Goal: Information Seeking & Learning: Learn about a topic

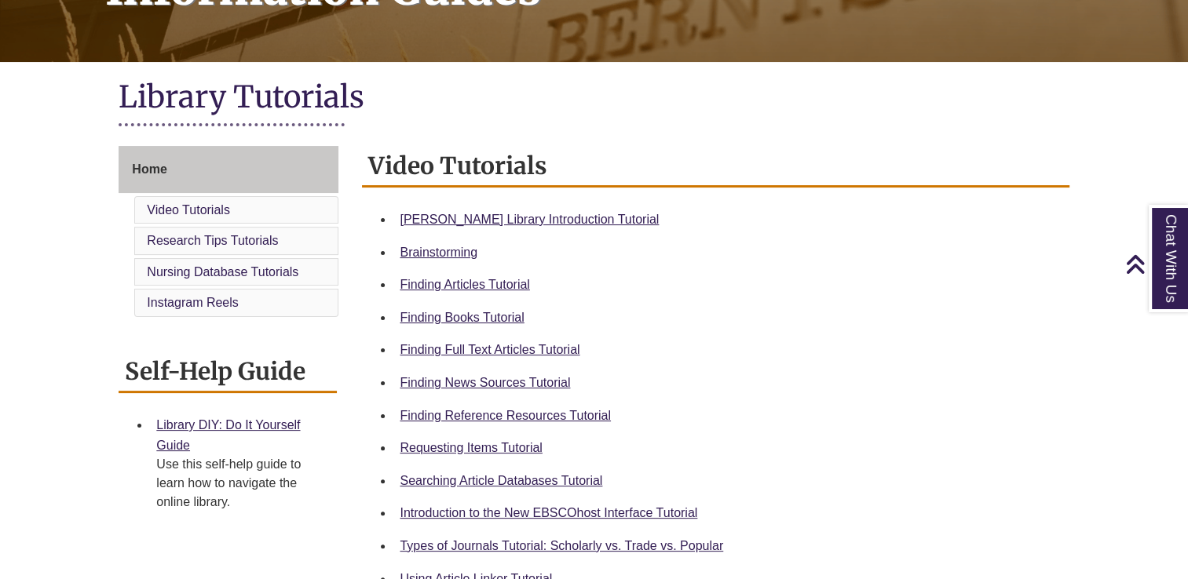
scroll to position [315, 0]
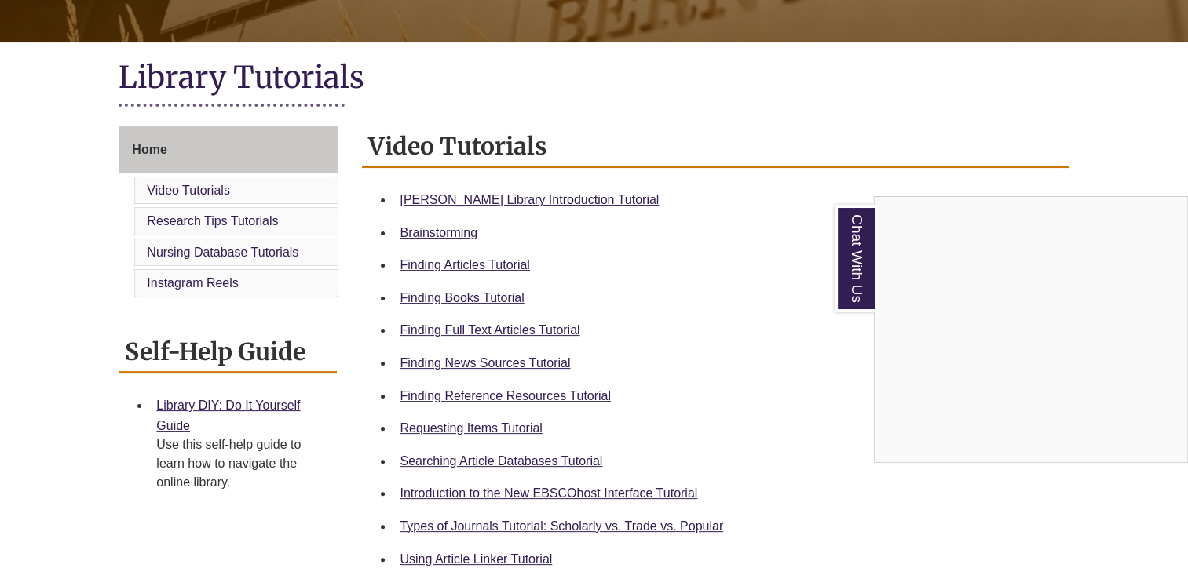
click at [506, 465] on div "Chat With Us" at bounding box center [594, 289] width 1188 height 579
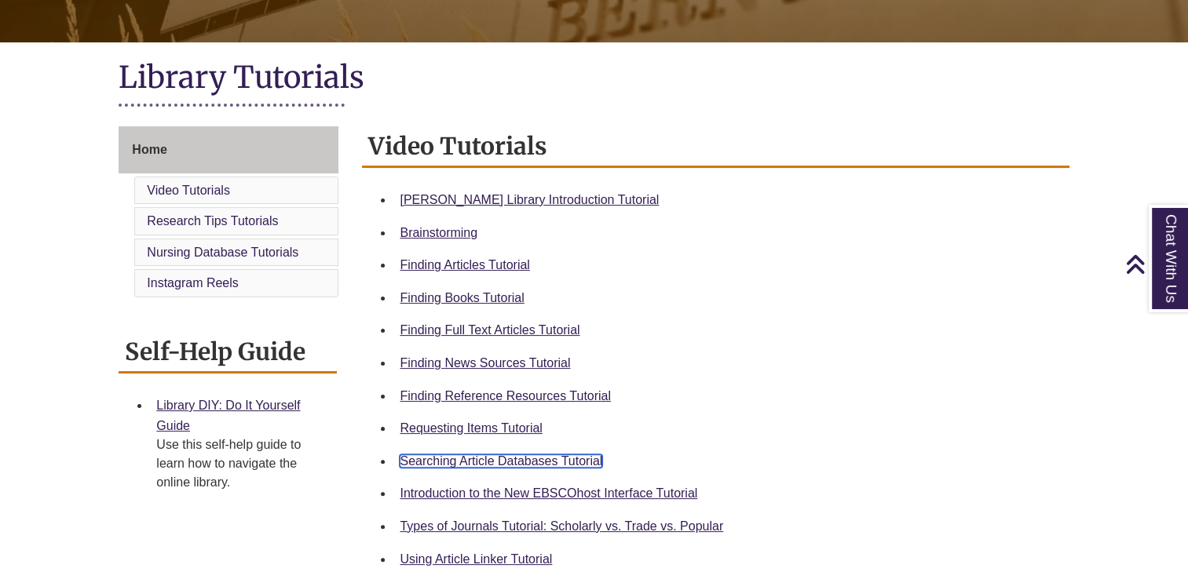
click at [506, 465] on link "Searching Article Databases Tutorial" at bounding box center [501, 461] width 203 height 13
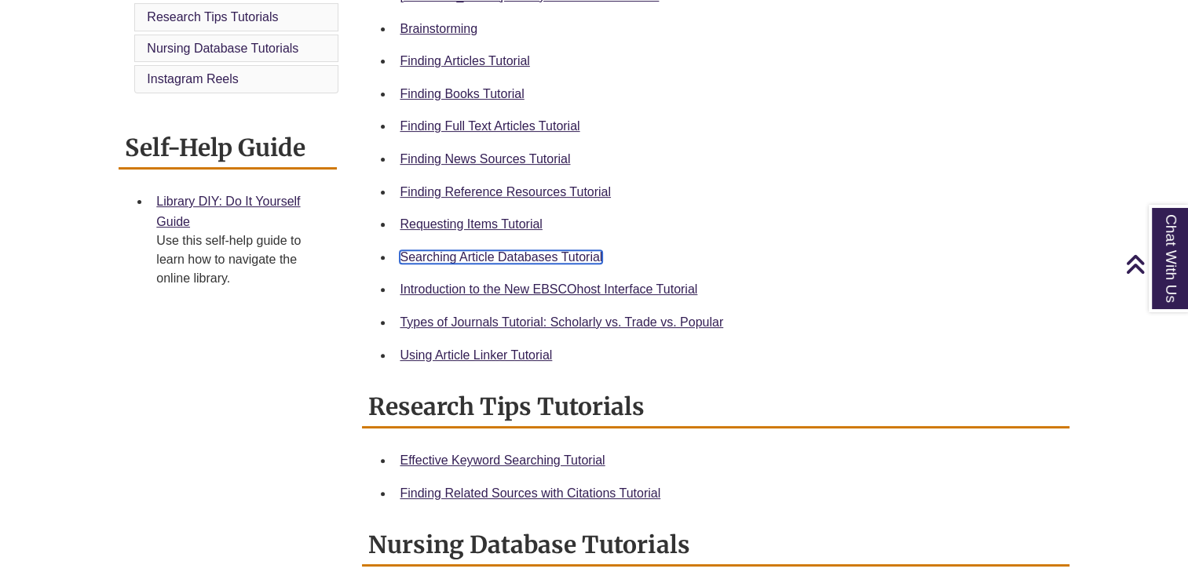
scroll to position [521, 0]
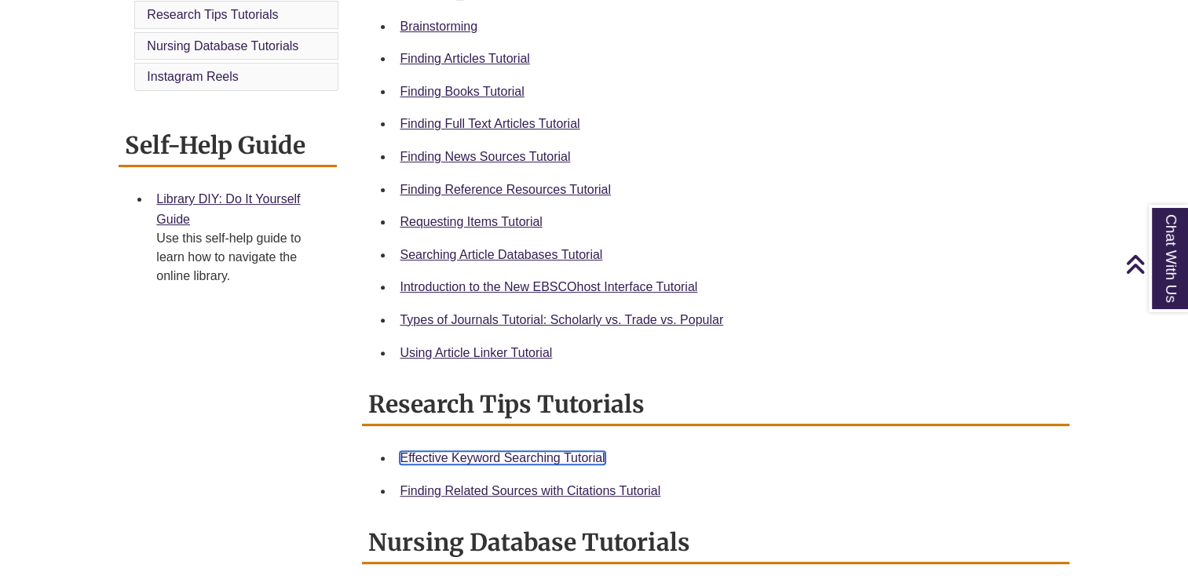
click at [570, 457] on link "Effective Keyword Searching Tutorial" at bounding box center [502, 457] width 205 height 13
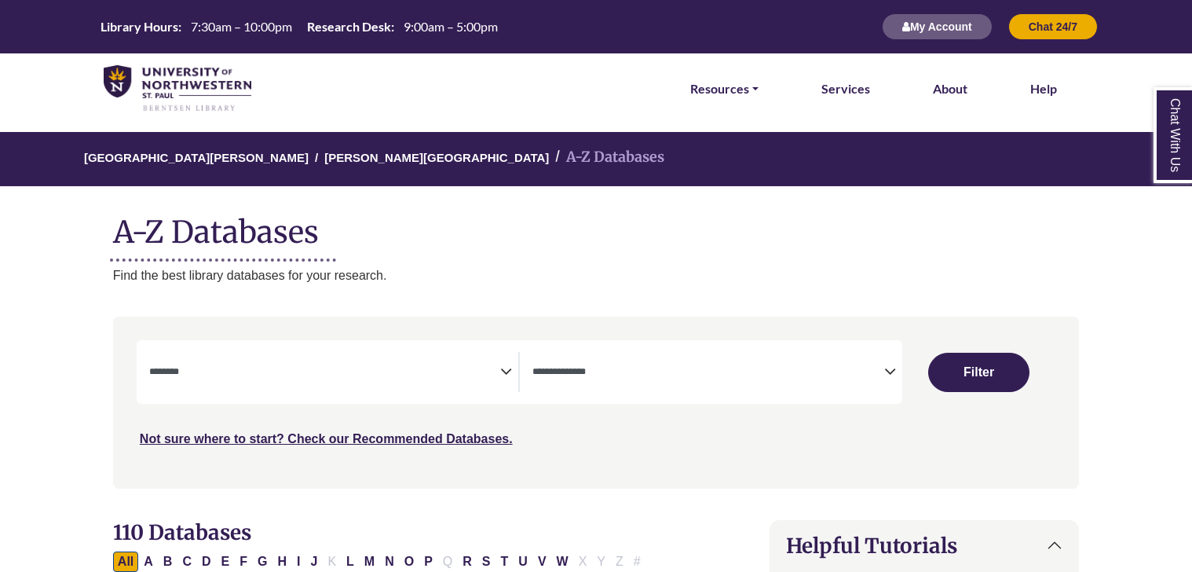
select select "Database Subject Filter"
select select "Database Types Filter"
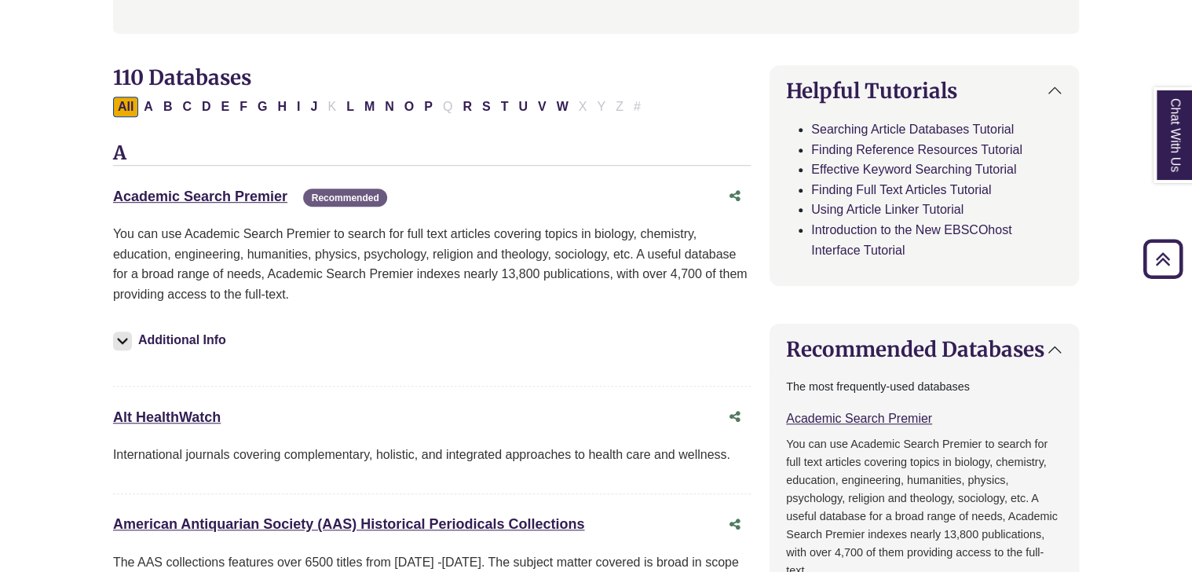
scroll to position [472, 0]
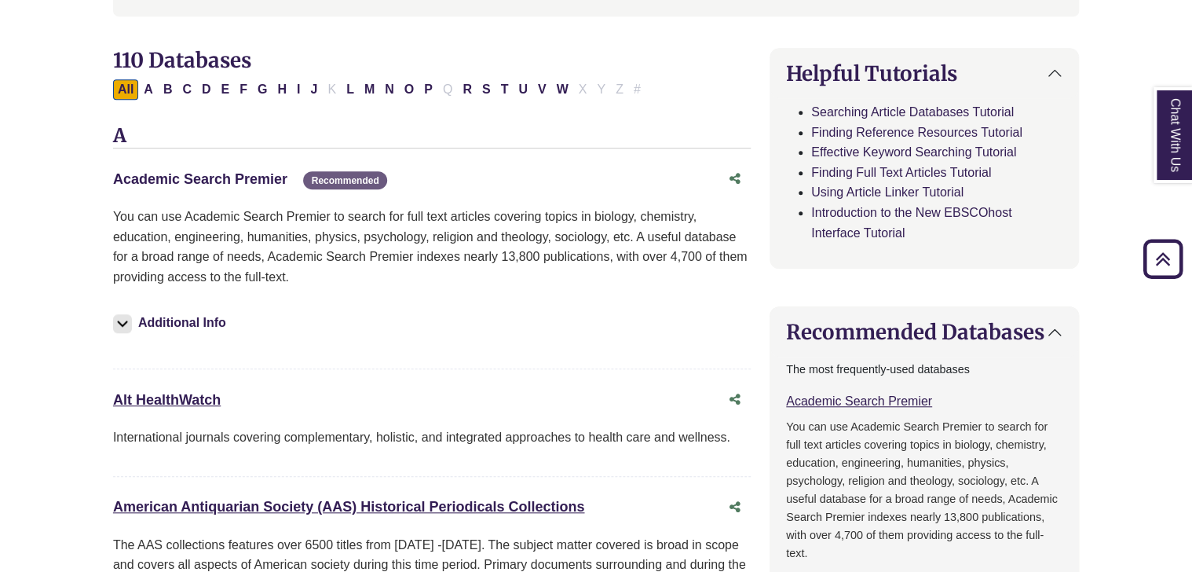
click at [137, 184] on link "Academic Search Premier This link opens in a new window" at bounding box center [200, 179] width 174 height 16
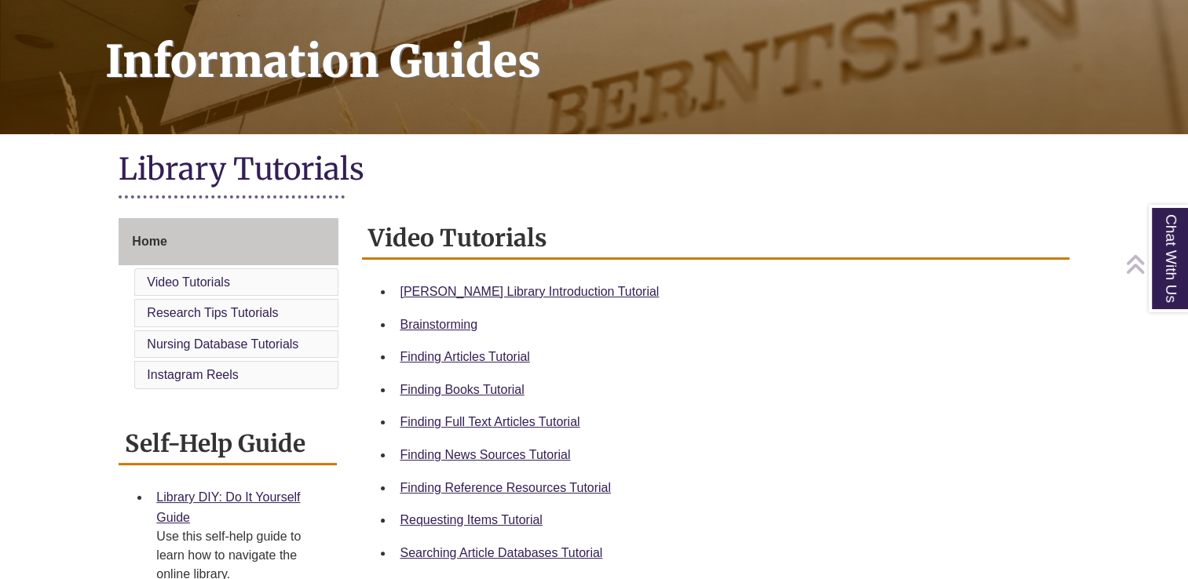
scroll to position [250, 0]
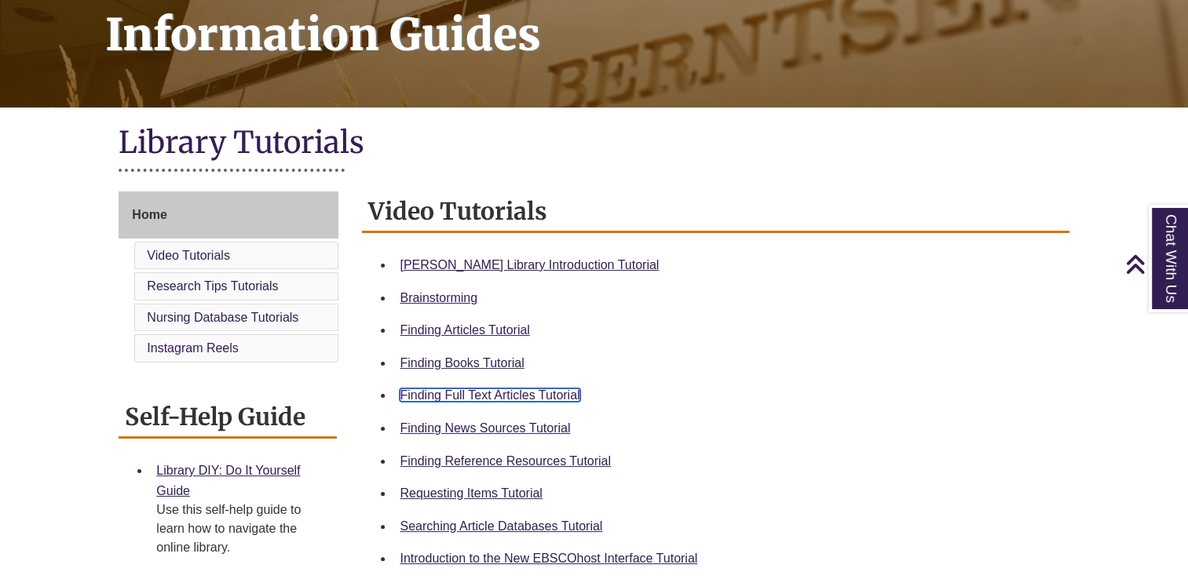
click at [438, 400] on link "Finding Full Text Articles Tutorial" at bounding box center [490, 395] width 180 height 13
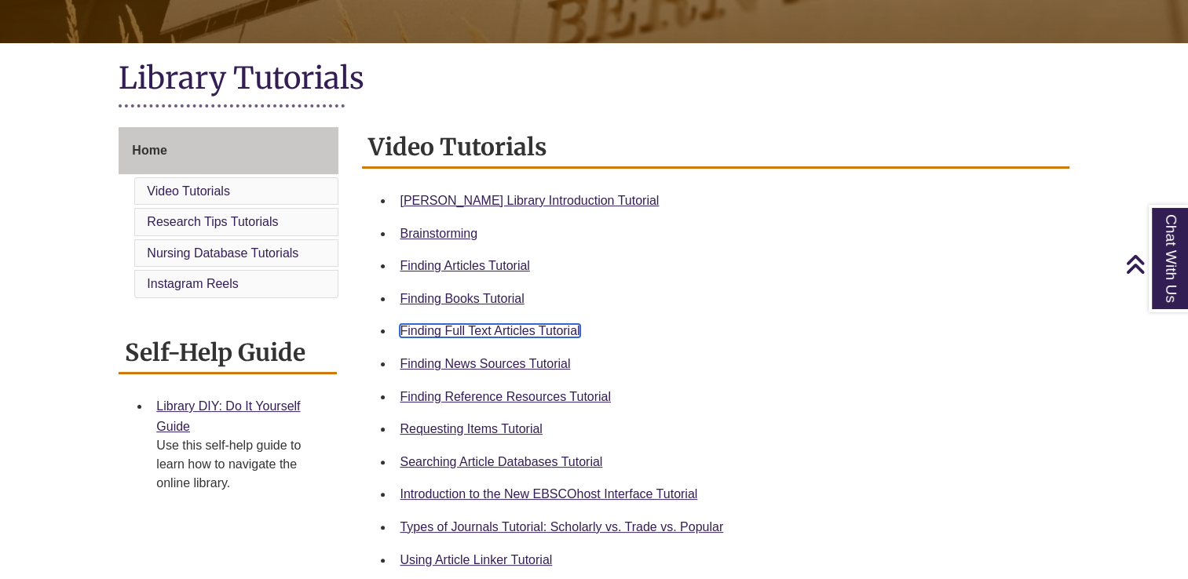
scroll to position [322, 0]
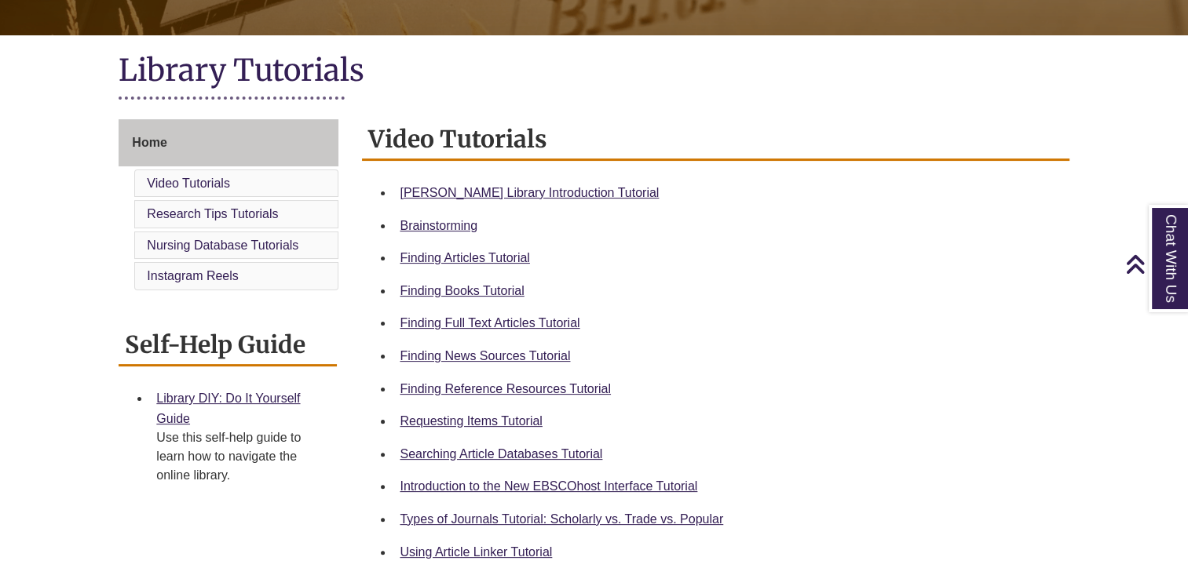
click at [496, 561] on li "Using Article Linker Tutorial" at bounding box center [727, 552] width 669 height 33
click at [495, 554] on link "Using Article Linker Tutorial" at bounding box center [476, 552] width 152 height 13
